Goal: Communication & Community: Answer question/provide support

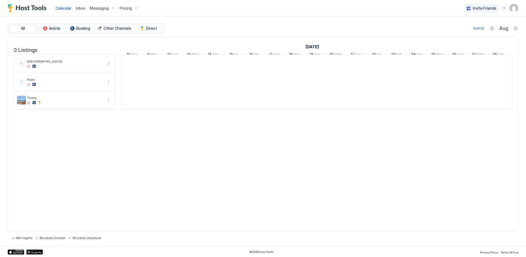
scroll to position [0, 306]
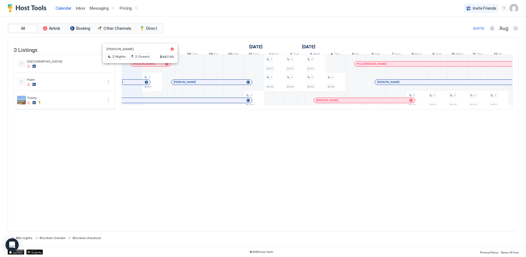
click at [138, 66] on div at bounding box center [138, 64] width 4 height 4
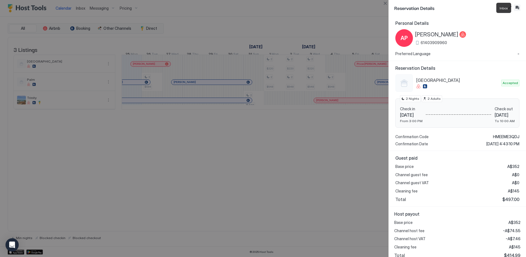
click at [518, 7] on button "Inbox" at bounding box center [517, 7] width 7 height 7
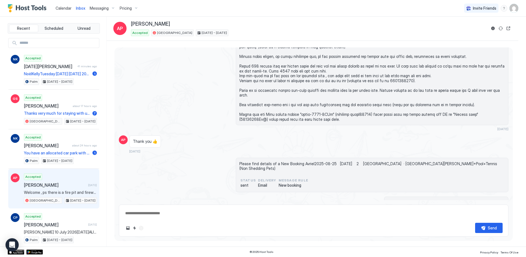
scroll to position [75, 0]
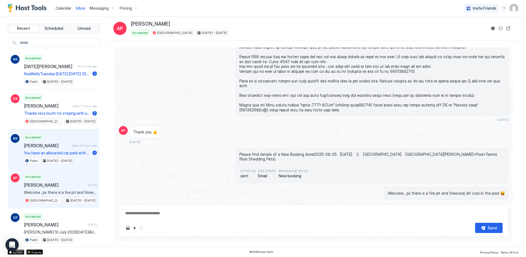
click at [38, 146] on span "[PERSON_NAME]" at bounding box center [47, 146] width 46 height 6
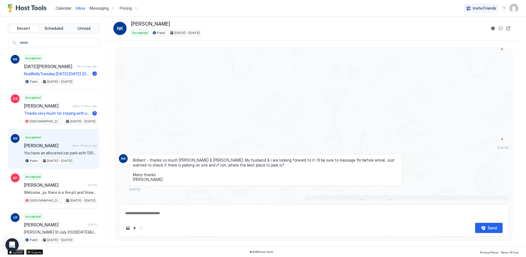
scroll to position [722, 0]
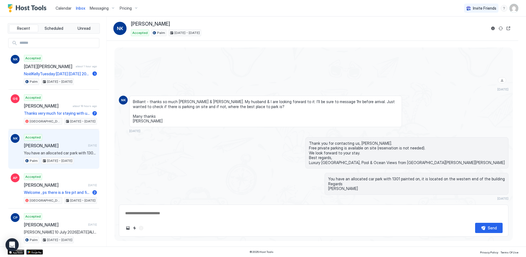
type textarea "*"
